Goal: Transaction & Acquisition: Purchase product/service

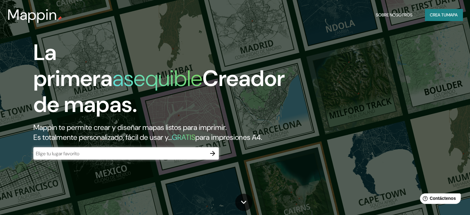
click at [180, 157] on input "text" at bounding box center [119, 153] width 173 height 7
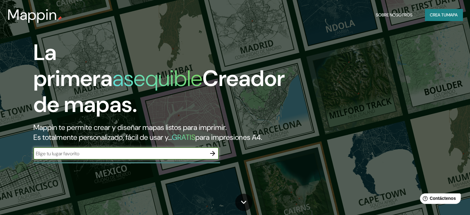
click at [441, 15] on font "Crea tu" at bounding box center [438, 15] width 17 height 6
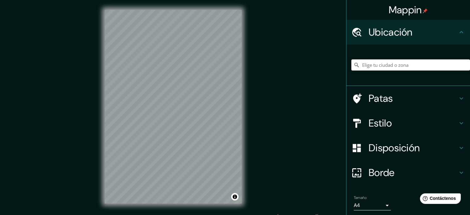
click at [369, 64] on input "Elige tu ciudad o zona" at bounding box center [410, 64] width 119 height 11
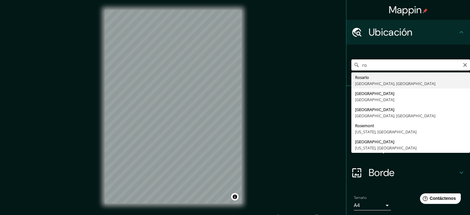
type input "r"
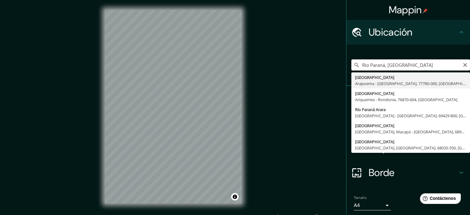
type input "Rio [GEOGRAPHIC_DATA], [GEOGRAPHIC_DATA]"
drag, startPoint x: 406, startPoint y: 60, endPoint x: 357, endPoint y: 65, distance: 49.7
click at [355, 65] on div "[GEOGRAPHIC_DATA], [GEOGRAPHIC_DATA] [GEOGRAPHIC_DATA] [GEOGRAPHIC_DATA] - [GEO…" at bounding box center [410, 64] width 119 height 11
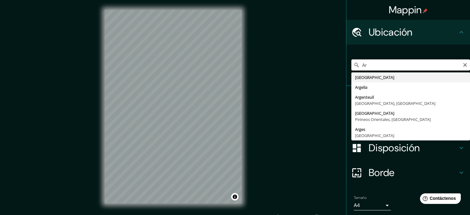
type input "A"
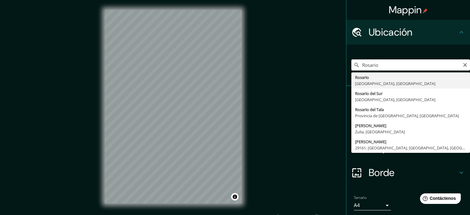
type input "[GEOGRAPHIC_DATA], [GEOGRAPHIC_DATA], [GEOGRAPHIC_DATA]"
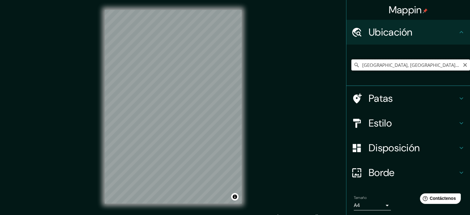
click at [407, 60] on input "[GEOGRAPHIC_DATA], [GEOGRAPHIC_DATA], [GEOGRAPHIC_DATA]" at bounding box center [410, 64] width 119 height 11
click at [397, 100] on h4 "Patas" at bounding box center [413, 98] width 89 height 12
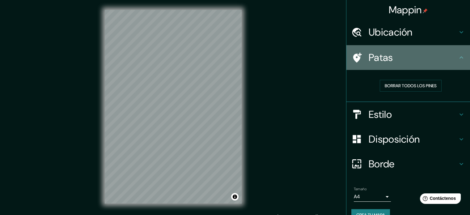
click at [414, 61] on h4 "Patas" at bounding box center [413, 57] width 89 height 12
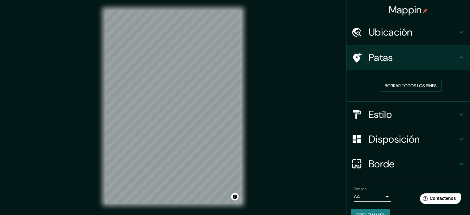
click at [446, 31] on h4 "Ubicación" at bounding box center [413, 32] width 89 height 12
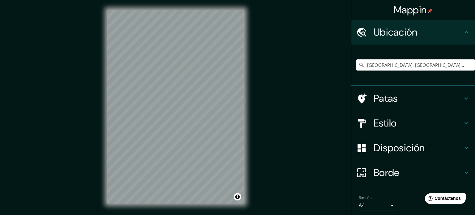
click at [378, 207] on body "Mappin Ubicación [GEOGRAPHIC_DATA], [GEOGRAPHIC_DATA], [GEOGRAPHIC_DATA] Patas …" at bounding box center [237, 107] width 475 height 215
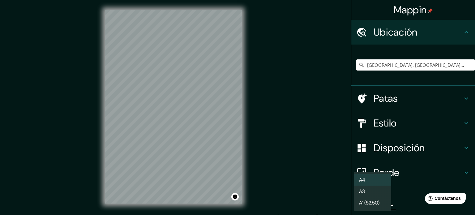
click at [377, 192] on li "A3" at bounding box center [372, 190] width 37 height 11
type input "a4"
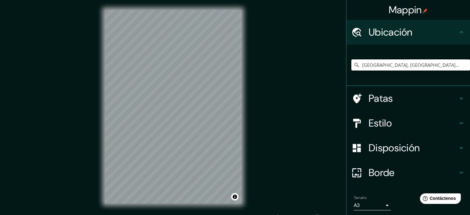
click at [419, 144] on h4 "Disposición" at bounding box center [413, 148] width 89 height 12
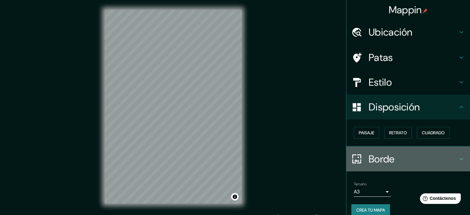
click at [393, 153] on h4 "Borde" at bounding box center [413, 159] width 89 height 12
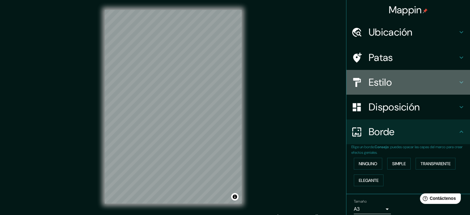
click at [399, 78] on h4 "Estilo" at bounding box center [413, 82] width 89 height 12
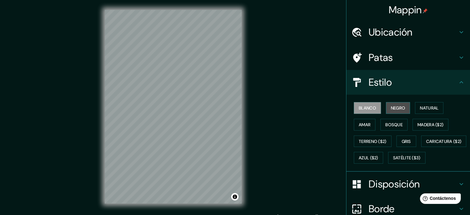
click at [393, 105] on font "Negro" at bounding box center [398, 108] width 15 height 6
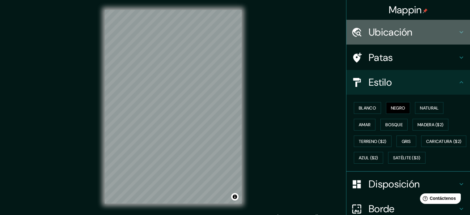
click at [379, 26] on font "Ubicación" at bounding box center [391, 32] width 44 height 13
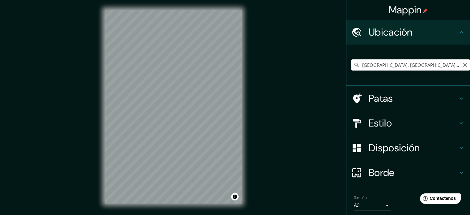
click at [449, 65] on input "[GEOGRAPHIC_DATA], [GEOGRAPHIC_DATA], [GEOGRAPHIC_DATA]" at bounding box center [410, 64] width 119 height 11
drag, startPoint x: 184, startPoint y: 90, endPoint x: 178, endPoint y: 96, distance: 8.5
click at [178, 96] on div at bounding box center [180, 95] width 5 height 5
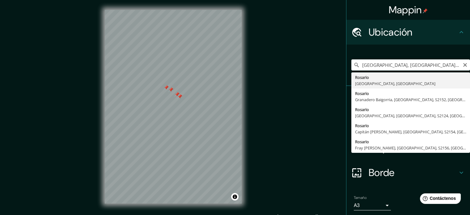
click at [280, 95] on div "Mappin Ubicación [GEOGRAPHIC_DATA], [GEOGRAPHIC_DATA], [GEOGRAPHIC_DATA] [GEOGR…" at bounding box center [235, 111] width 470 height 223
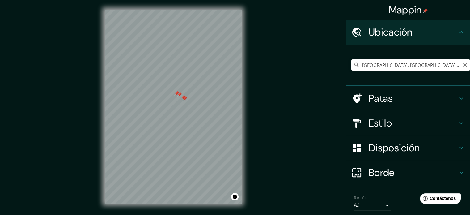
click at [186, 99] on div at bounding box center [184, 98] width 5 height 5
click at [183, 99] on div at bounding box center [183, 97] width 5 height 5
click at [181, 96] on div at bounding box center [179, 94] width 5 height 5
click at [179, 95] on div at bounding box center [176, 93] width 5 height 5
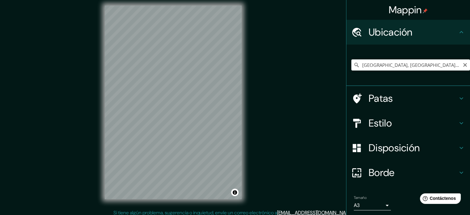
scroll to position [8, 0]
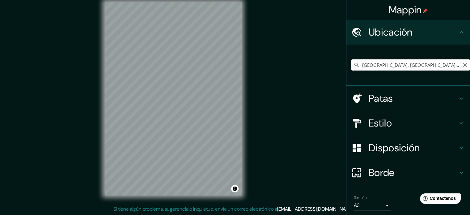
click at [416, 65] on input "[GEOGRAPHIC_DATA], [GEOGRAPHIC_DATA], [GEOGRAPHIC_DATA]" at bounding box center [410, 64] width 119 height 11
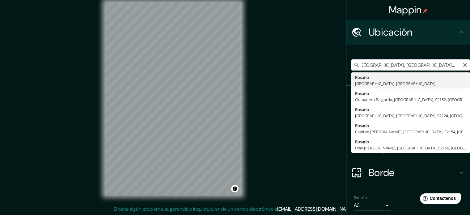
scroll to position [0, 0]
click at [426, 65] on input "[GEOGRAPHIC_DATA], [GEOGRAPHIC_DATA], [GEOGRAPHIC_DATA]" at bounding box center [410, 64] width 119 height 11
paste input "Sarmiento y el río Sarmiento, S2000 AHQ, [GEOGRAPHIC_DATA]"
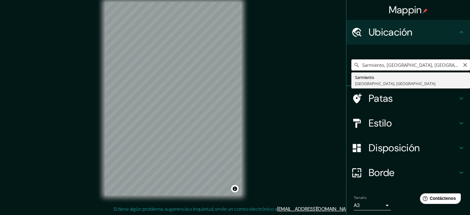
click at [425, 61] on input "Sarmiento, [GEOGRAPHIC_DATA], [GEOGRAPHIC_DATA]" at bounding box center [410, 64] width 119 height 11
drag, startPoint x: 427, startPoint y: 62, endPoint x: 360, endPoint y: 65, distance: 67.1
click at [360, 65] on input "Sarmiento, [GEOGRAPHIC_DATA], [GEOGRAPHIC_DATA]" at bounding box center [410, 64] width 119 height 11
click at [411, 66] on input "Sarmiento, [GEOGRAPHIC_DATA], [GEOGRAPHIC_DATA]" at bounding box center [410, 64] width 119 height 11
drag, startPoint x: 381, startPoint y: 64, endPoint x: 426, endPoint y: 62, distance: 44.8
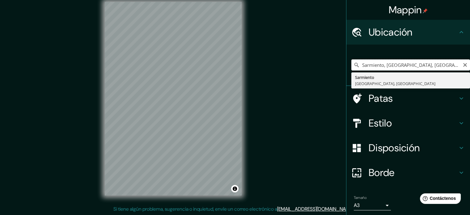
click at [426, 62] on input "Sarmiento, [GEOGRAPHIC_DATA], [GEOGRAPHIC_DATA]" at bounding box center [410, 64] width 119 height 11
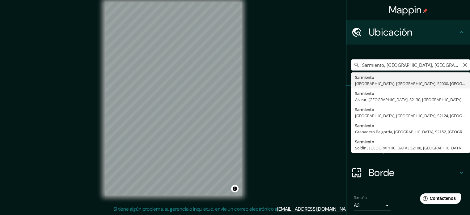
type input "Sarmiento, [GEOGRAPHIC_DATA], [GEOGRAPHIC_DATA], S2000, [GEOGRAPHIC_DATA]"
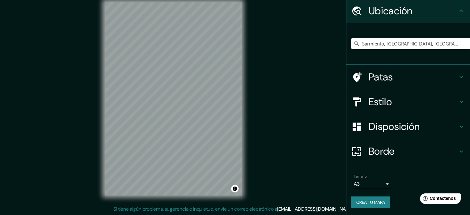
click at [391, 150] on h4 "Borde" at bounding box center [413, 151] width 89 height 12
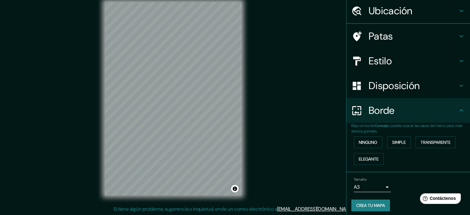
scroll to position [21, 0]
click at [374, 141] on button "Ninguno" at bounding box center [368, 142] width 28 height 12
click at [395, 141] on font "Simple" at bounding box center [399, 142] width 14 height 6
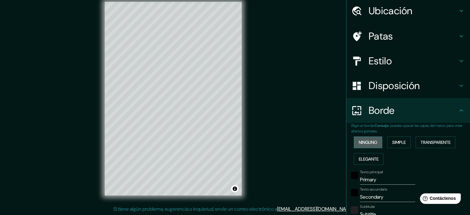
click at [368, 141] on font "Ninguno" at bounding box center [368, 142] width 19 height 6
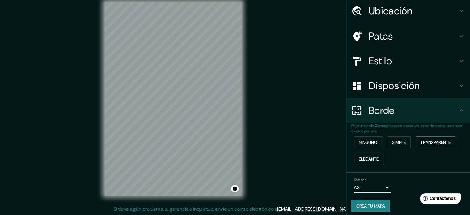
click at [433, 144] on font "Transparente" at bounding box center [435, 142] width 30 height 6
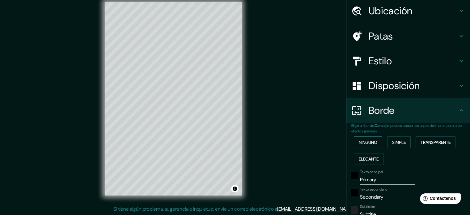
click at [369, 143] on font "Ninguno" at bounding box center [368, 142] width 19 height 6
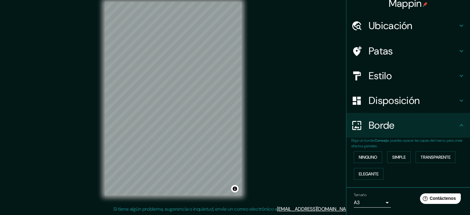
scroll to position [0, 0]
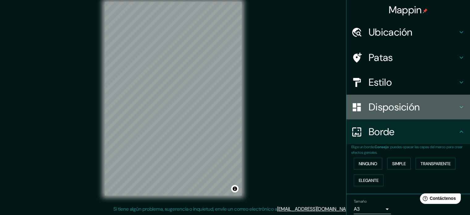
click at [389, 99] on div "Disposición" at bounding box center [408, 107] width 124 height 25
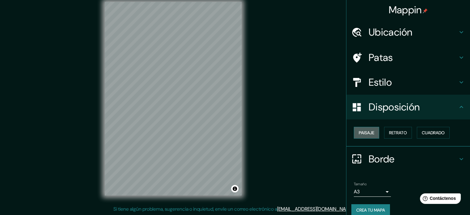
click at [372, 132] on button "Paisaje" at bounding box center [366, 133] width 25 height 12
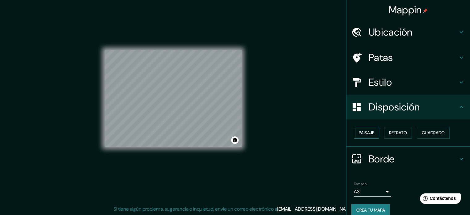
click at [372, 132] on button "Paisaje" at bounding box center [366, 133] width 25 height 12
click at [391, 131] on font "Retrato" at bounding box center [398, 133] width 18 height 6
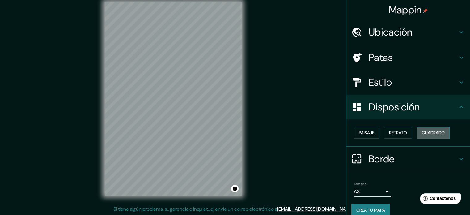
click at [430, 130] on font "Cuadrado" at bounding box center [433, 133] width 23 height 6
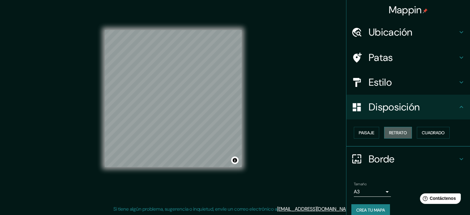
click at [395, 133] on font "Retrato" at bounding box center [398, 133] width 18 height 6
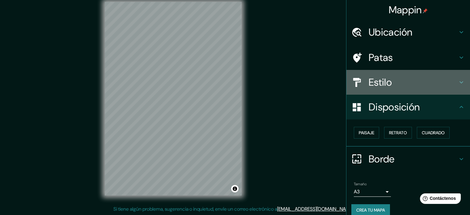
click at [397, 80] on h4 "Estilo" at bounding box center [413, 82] width 89 height 12
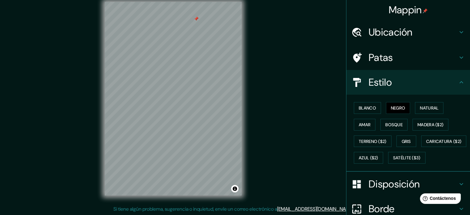
click at [197, 18] on div at bounding box center [196, 18] width 5 height 5
click at [371, 107] on font "Blanco" at bounding box center [367, 108] width 17 height 6
click at [392, 108] on font "Negro" at bounding box center [398, 108] width 15 height 6
click at [425, 107] on font "Natural" at bounding box center [429, 108] width 19 height 6
click at [361, 122] on font "Amar" at bounding box center [365, 125] width 12 height 6
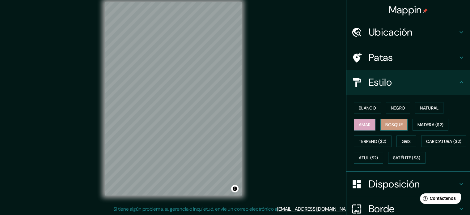
click at [389, 123] on font "Bosque" at bounding box center [393, 125] width 17 height 6
click at [404, 140] on font "Gris" at bounding box center [406, 141] width 9 height 6
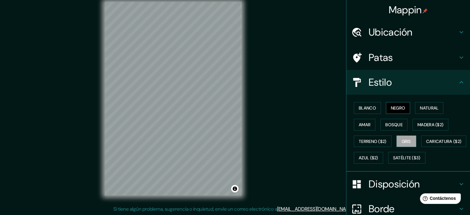
click at [396, 104] on font "Negro" at bounding box center [398, 108] width 15 height 8
click at [406, 141] on font "Gris" at bounding box center [406, 141] width 9 height 6
click at [399, 101] on div "Blanco Negro Natural Amar Bosque Madera ($2) Terreno ($2) Gris Caricatura ($2) …" at bounding box center [410, 132] width 119 height 66
click at [396, 105] on font "Negro" at bounding box center [398, 108] width 15 height 6
click at [402, 137] on font "Gris" at bounding box center [406, 141] width 9 height 8
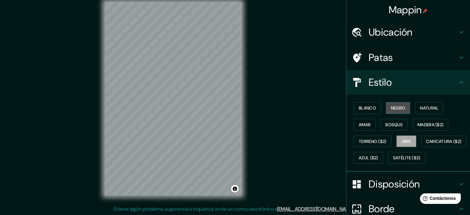
click at [398, 108] on font "Negro" at bounding box center [398, 108] width 15 height 6
click at [407, 58] on h4 "Patas" at bounding box center [413, 57] width 89 height 12
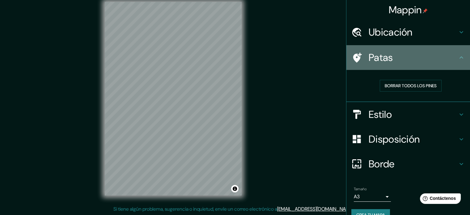
click at [407, 58] on h4 "Patas" at bounding box center [413, 57] width 89 height 12
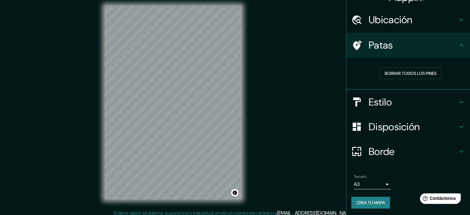
scroll to position [8, 0]
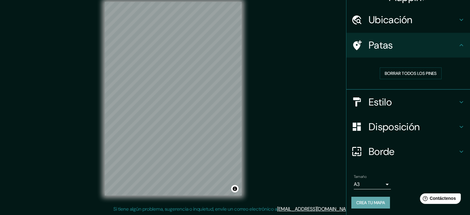
click at [370, 205] on font "Crea tu mapa" at bounding box center [370, 202] width 29 height 8
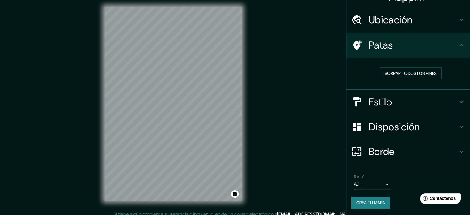
scroll to position [0, 0]
